Goal: Transaction & Acquisition: Subscribe to service/newsletter

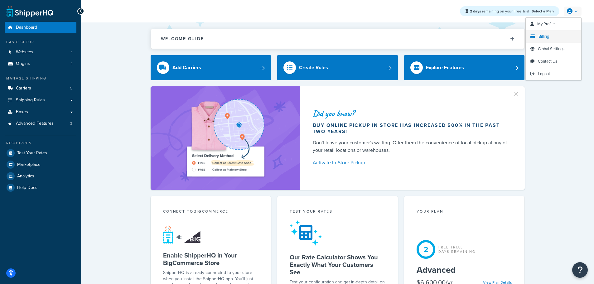
click at [550, 40] on link "Billing" at bounding box center [552, 36] width 55 height 12
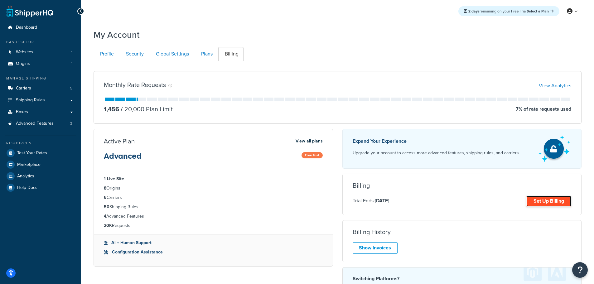
click at [536, 202] on link "Set Up Billing" at bounding box center [548, 201] width 45 height 11
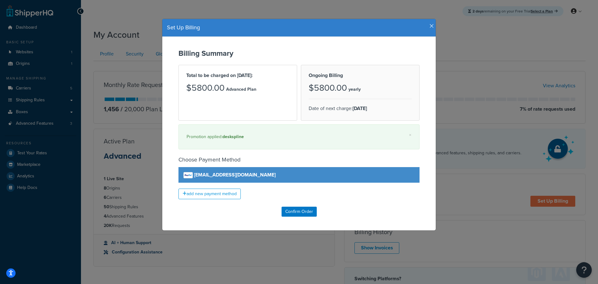
click at [430, 26] on icon "button" at bounding box center [432, 26] width 4 height 6
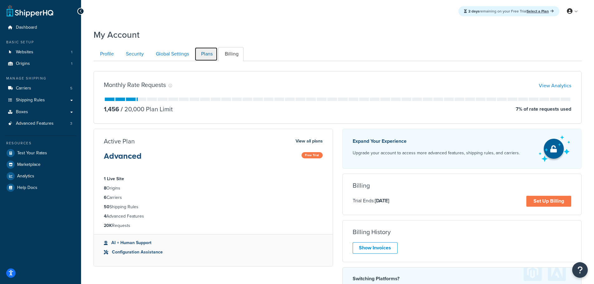
click at [214, 55] on link "Plans" at bounding box center [205, 54] width 23 height 14
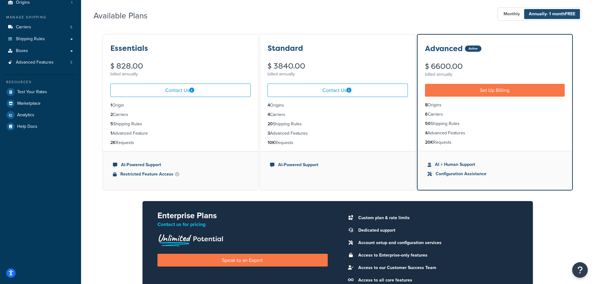
click at [349, 17] on div "Available Plans Monthly Annually - 1 month FREE" at bounding box center [337, 14] width 488 height 18
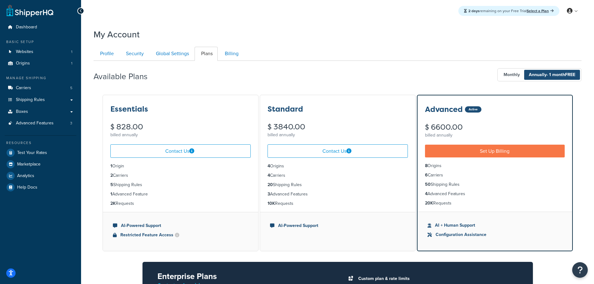
scroll to position [0, 0]
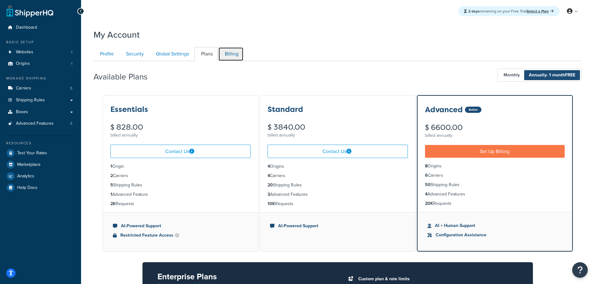
click at [237, 49] on link "Billing" at bounding box center [230, 54] width 25 height 14
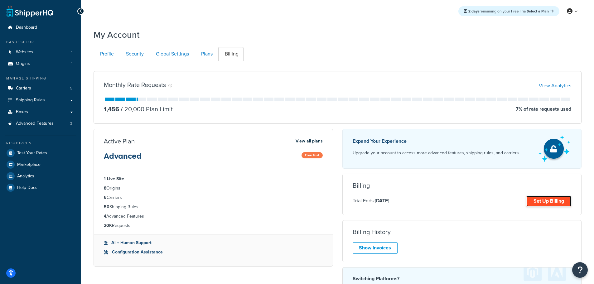
click at [546, 201] on link "Set Up Billing" at bounding box center [548, 201] width 45 height 11
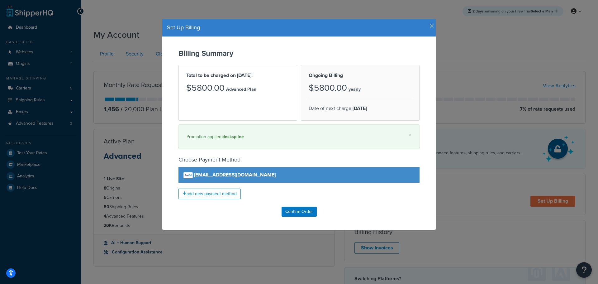
click at [430, 26] on icon "button" at bounding box center [432, 26] width 4 height 6
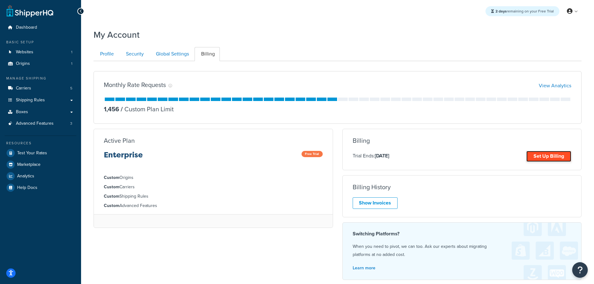
click at [543, 155] on link "Set Up Billing" at bounding box center [548, 156] width 45 height 11
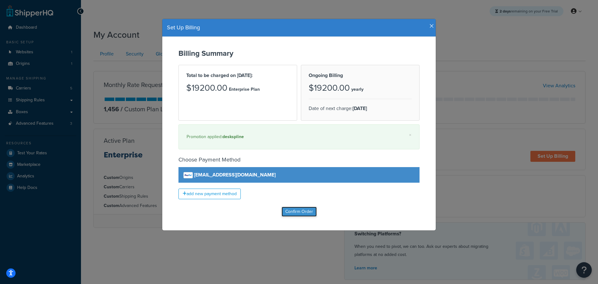
click at [297, 213] on input "Confirm Order" at bounding box center [299, 212] width 35 height 10
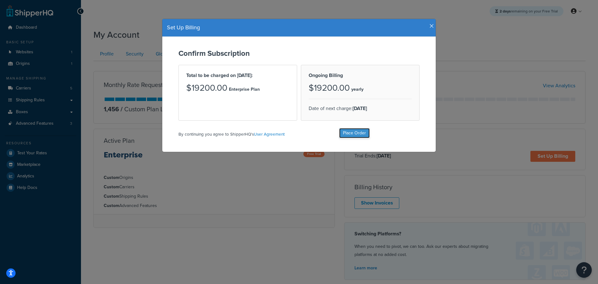
click at [351, 137] on input "Place Order" at bounding box center [354, 133] width 31 height 10
type input "Place Order"
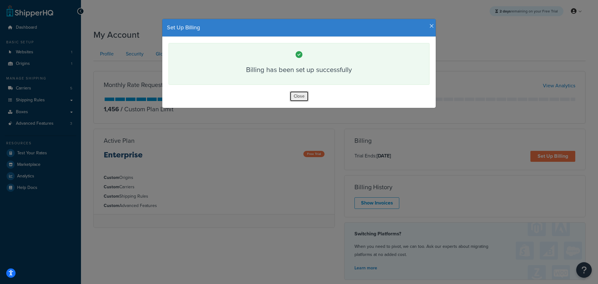
drag, startPoint x: 295, startPoint y: 94, endPoint x: 350, endPoint y: 100, distance: 55.2
click at [295, 94] on button "Close" at bounding box center [299, 96] width 19 height 11
